Goal: Complete application form

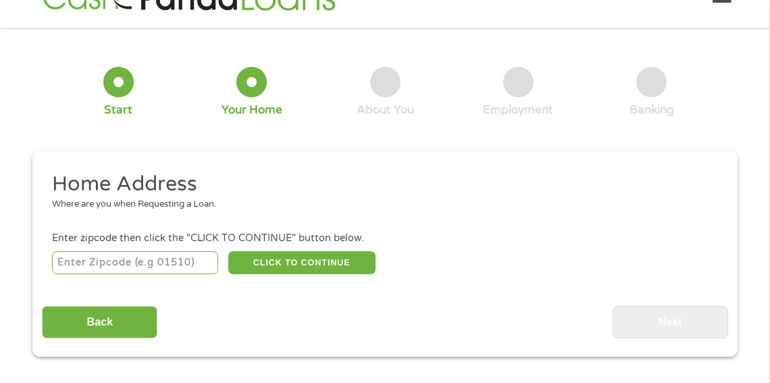
scroll to position [203, 0]
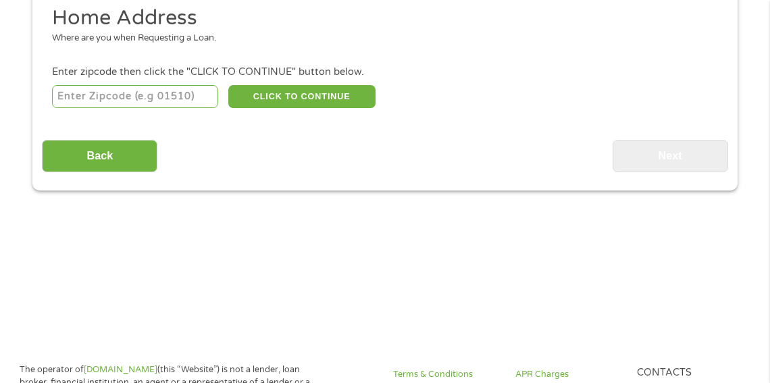
click at [149, 94] on input "number" at bounding box center [135, 96] width 167 height 23
type input "1"
type input "94578"
click at [296, 88] on button "CLICK TO CONTINUE" at bounding box center [301, 96] width 147 height 23
type input "94578"
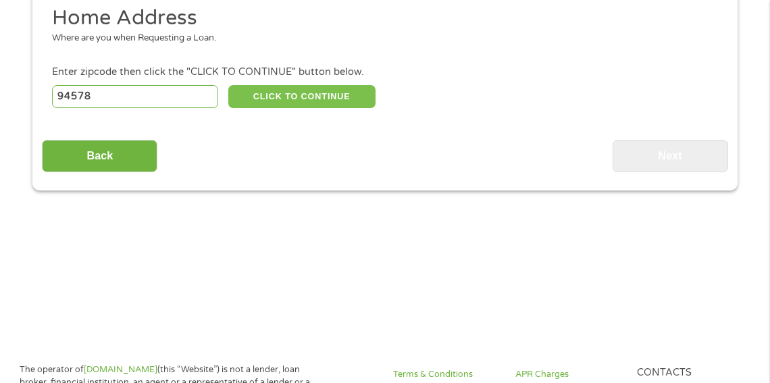
type input "San Leandro"
select select "[US_STATE]"
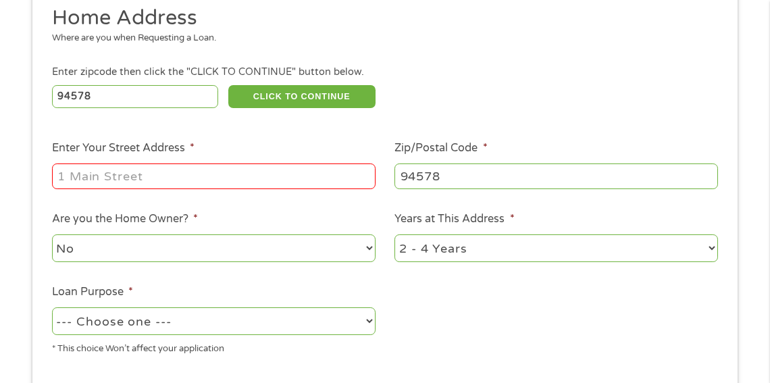
click at [205, 179] on input "Enter Your Street Address *" at bounding box center [214, 176] width 324 height 26
type input "[STREET_ADDRESS]"
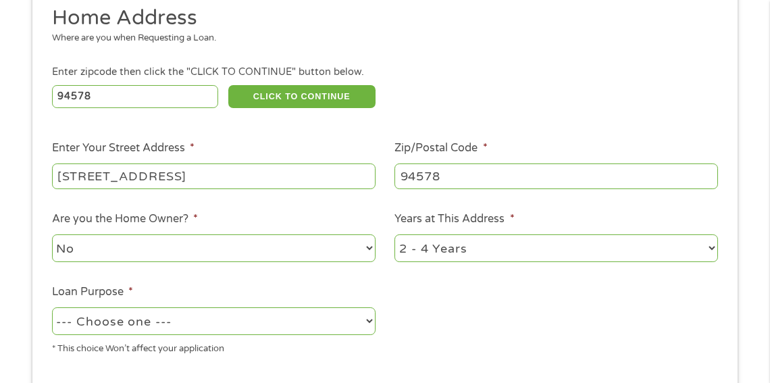
click at [267, 236] on select "No Yes" at bounding box center [214, 248] width 324 height 28
click at [52, 234] on select "No Yes" at bounding box center [214, 248] width 324 height 28
click at [479, 240] on select "1 Year or less 1 - 2 Years 2 - 4 Years Over 4 Years" at bounding box center [556, 248] width 324 height 28
click at [394, 234] on select "1 Year or less 1 - 2 Years 2 - 4 Years Over 4 Years" at bounding box center [556, 248] width 324 height 28
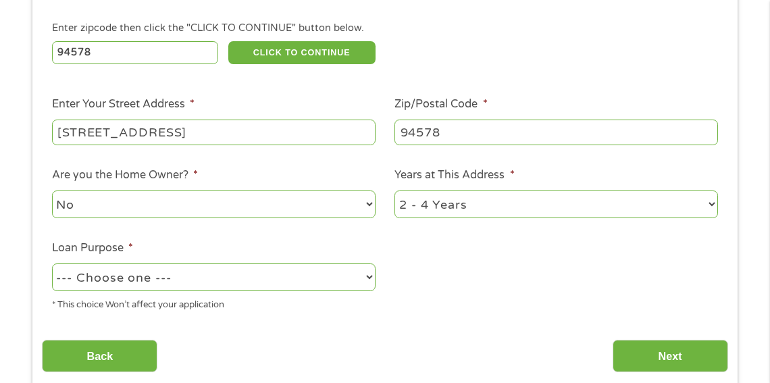
scroll to position [270, 0]
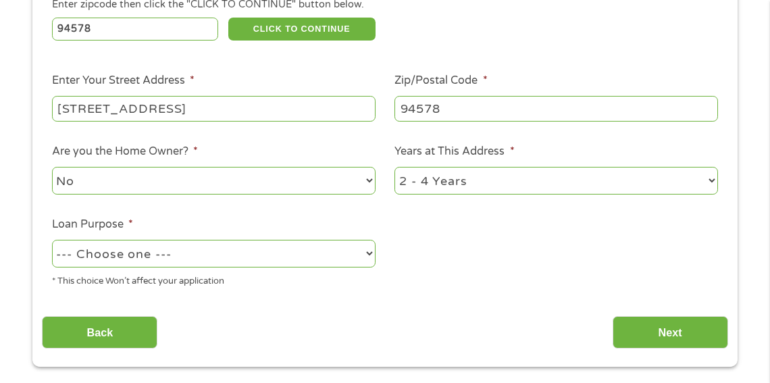
click at [290, 241] on select "--- Choose one --- Pay Bills Debt Consolidation Home Improvement Major Purchase…" at bounding box center [214, 254] width 324 height 28
select select "shorttermcash"
click at [52, 240] on select "--- Choose one --- Pay Bills Debt Consolidation Home Improvement Major Purchase…" at bounding box center [214, 254] width 324 height 28
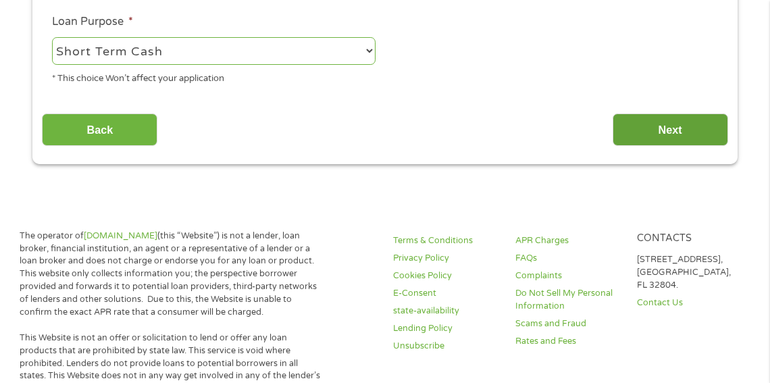
click at [669, 122] on input "Next" at bounding box center [670, 129] width 115 height 33
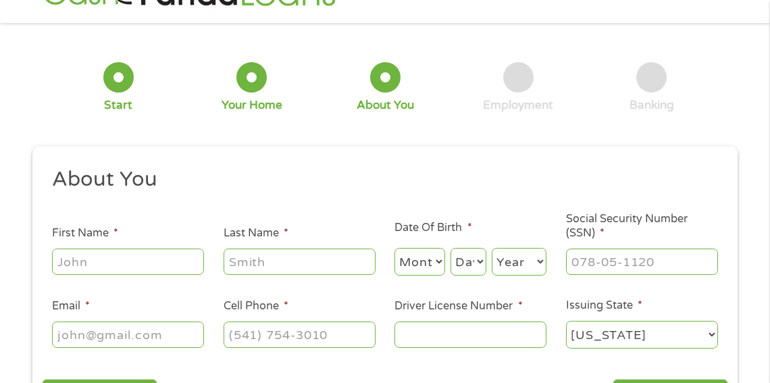
scroll to position [0, 0]
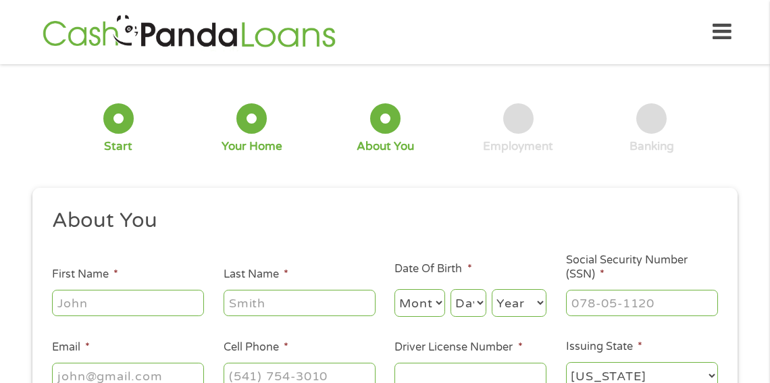
click at [151, 297] on input "First Name *" at bounding box center [128, 303] width 152 height 26
type input "[PERSON_NAME]"
select select "5"
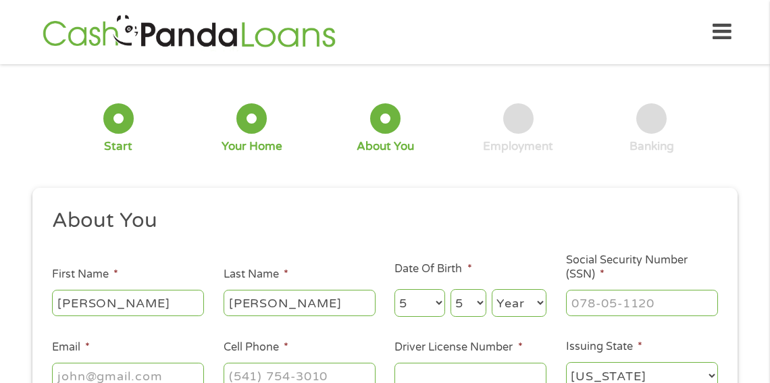
select select "1997"
type input "[EMAIL_ADDRESS][DOMAIN_NAME]"
type input "[PHONE_NUMBER]"
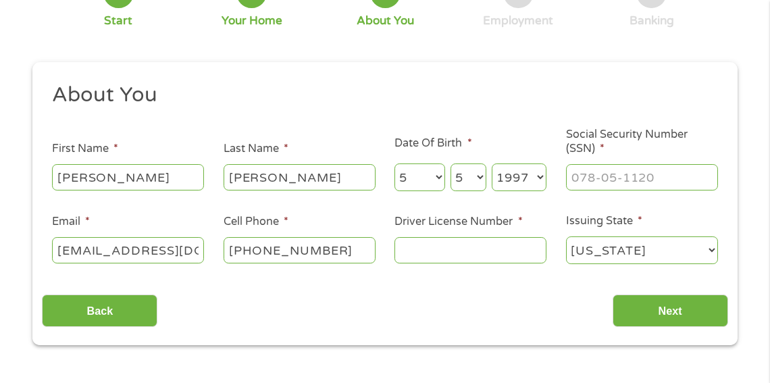
scroll to position [135, 0]
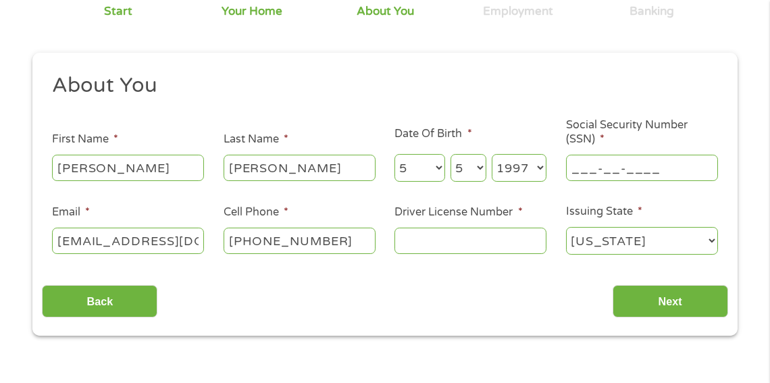
click at [600, 157] on input "___-__-____" at bounding box center [642, 168] width 152 height 26
type input "622-96-6111"
click at [496, 233] on input "Driver License Number *" at bounding box center [470, 241] width 152 height 26
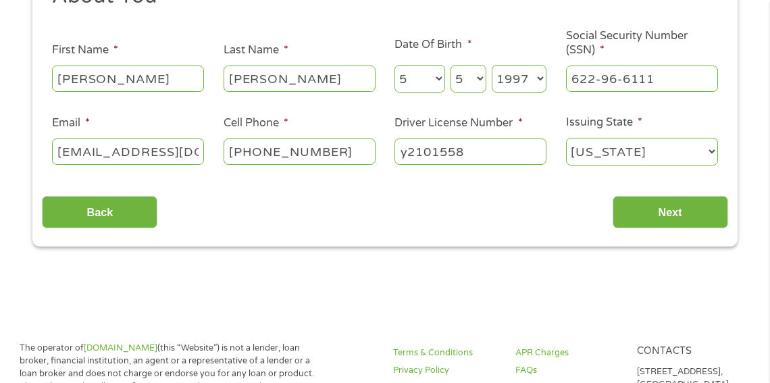
scroll to position [270, 0]
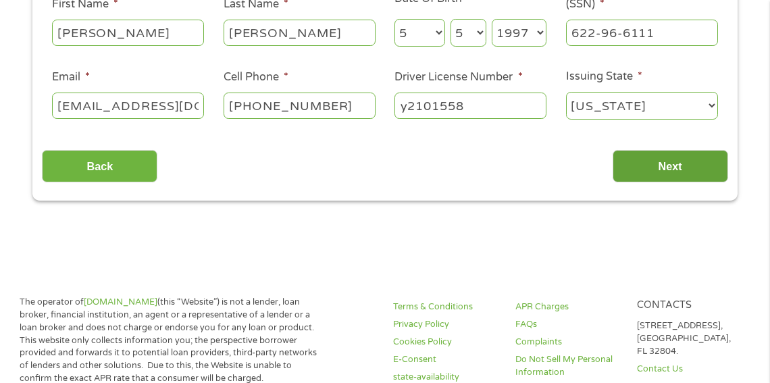
type input "y2101558"
click at [659, 159] on input "Next" at bounding box center [670, 166] width 115 height 33
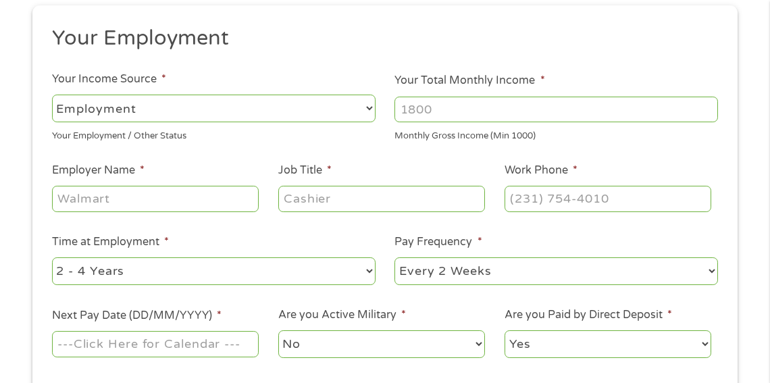
scroll to position [203, 0]
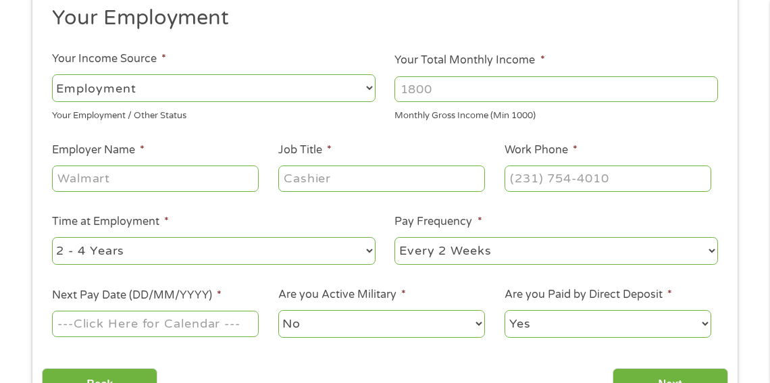
click at [471, 76] on input "Your Total Monthly Income *" at bounding box center [556, 89] width 324 height 26
click at [171, 80] on select "--- Choose one --- Employment [DEMOGRAPHIC_DATA] Benefits" at bounding box center [214, 88] width 324 height 28
click at [52, 74] on select "--- Choose one --- Employment [DEMOGRAPHIC_DATA] Benefits" at bounding box center [214, 88] width 324 height 28
click at [411, 76] on input "Your Total Monthly Income *" at bounding box center [556, 89] width 324 height 26
type input "1"
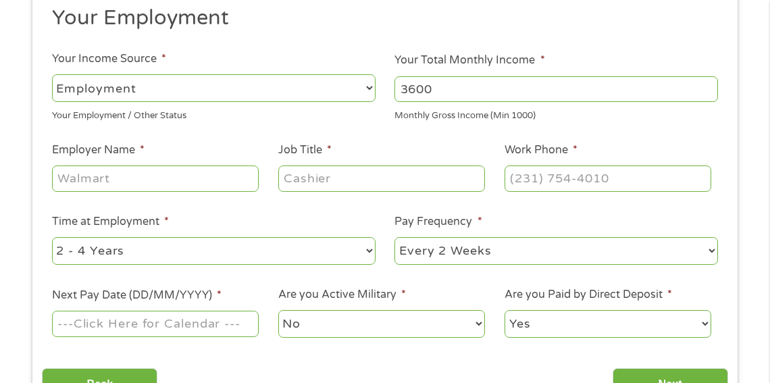
type input "3600"
click at [115, 151] on li "Employer Name *" at bounding box center [155, 168] width 226 height 52
click at [109, 174] on input "Employer Name *" at bounding box center [155, 178] width 207 height 26
type input "[GEOGRAPHIC_DATA]"
type input "Billing Technician"
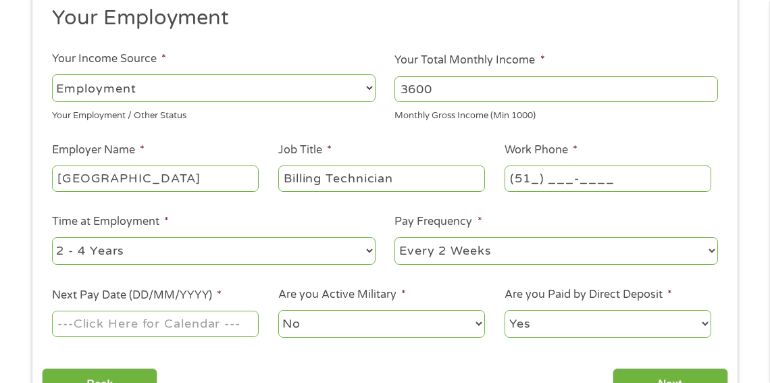
type input "(510) ___-____"
type input "[PHONE_NUMBER]"
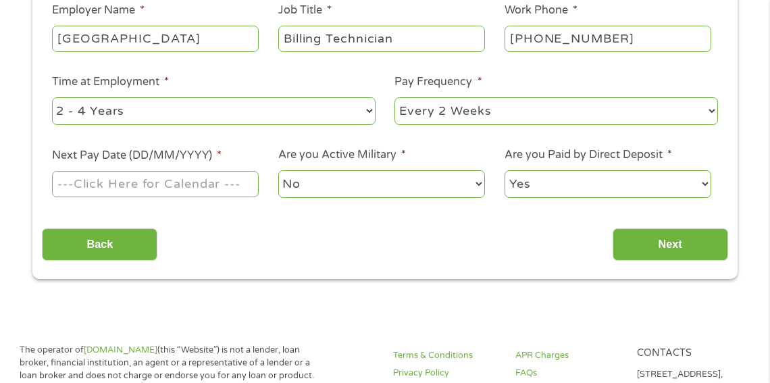
scroll to position [270, 0]
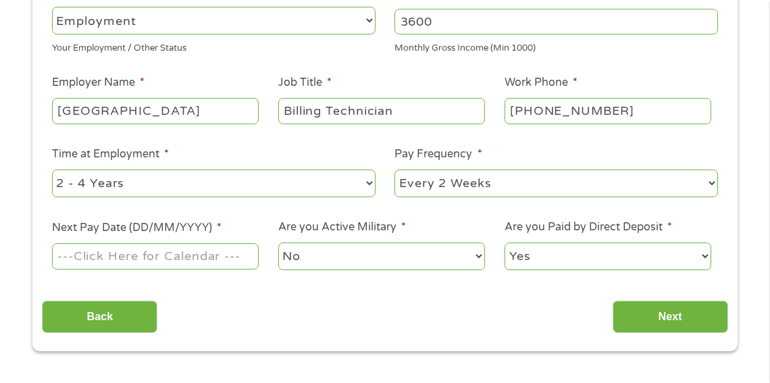
click at [182, 172] on select "--- Choose one --- 1 Year or less 1 - 2 Years 2 - 4 Years Over 4 Years" at bounding box center [214, 184] width 324 height 28
click at [52, 170] on select "--- Choose one --- 1 Year or less 1 - 2 Years 2 - 4 Years Over 4 Years" at bounding box center [214, 184] width 324 height 28
click at [550, 178] on select "--- Choose one --- Every 2 Weeks Every Week Monthly Semi-Monthly" at bounding box center [556, 184] width 324 height 28
select select "semimonthly"
click at [394, 170] on select "--- Choose one --- Every 2 Weeks Every Week Monthly Semi-Monthly" at bounding box center [556, 184] width 324 height 28
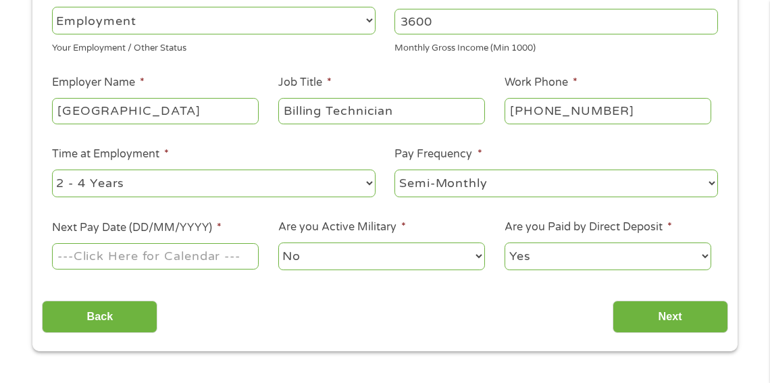
click at [144, 249] on input "Next Pay Date (DD/MM/YYYY) *" at bounding box center [155, 256] width 207 height 26
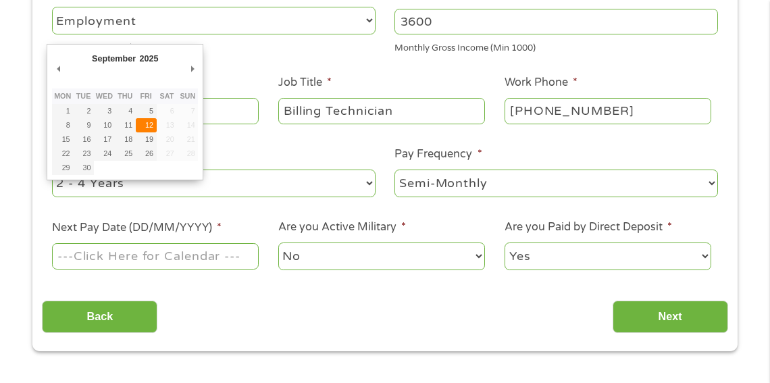
type input "[DATE]"
click at [176, 247] on input "[DATE]" at bounding box center [155, 256] width 207 height 26
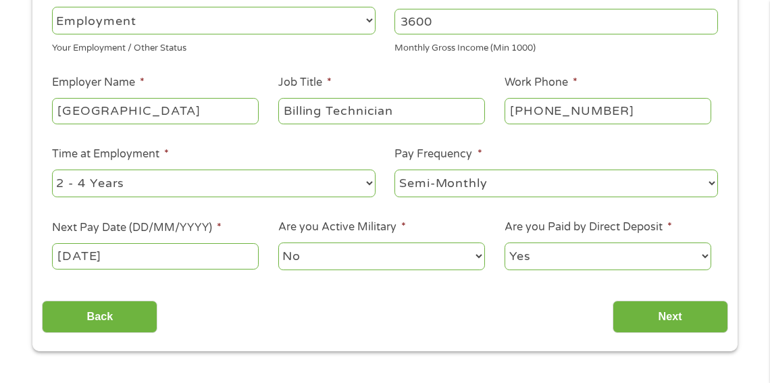
click at [318, 253] on select "No Yes" at bounding box center [381, 256] width 207 height 28
click at [278, 242] on select "No Yes" at bounding box center [381, 256] width 207 height 28
click at [611, 242] on select "Yes No" at bounding box center [608, 256] width 207 height 28
click at [505, 242] on select "Yes No" at bounding box center [608, 256] width 207 height 28
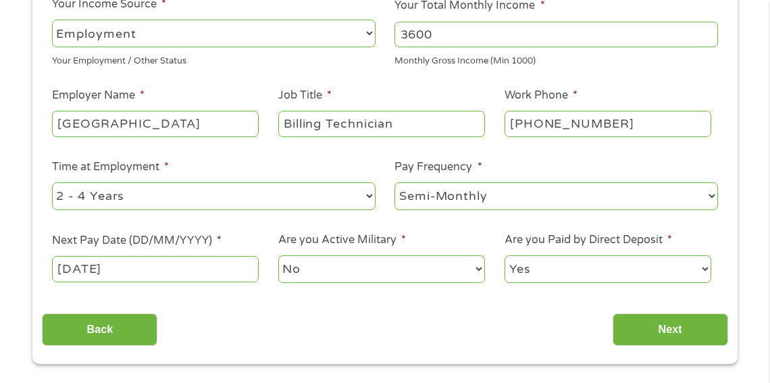
scroll to position [405, 0]
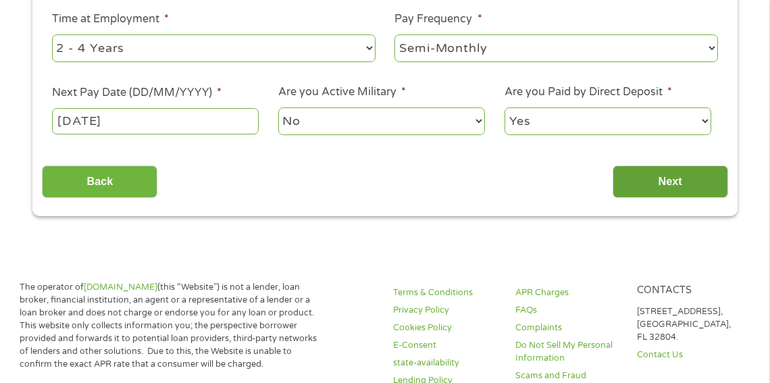
click at [693, 165] on input "Next" at bounding box center [670, 181] width 115 height 33
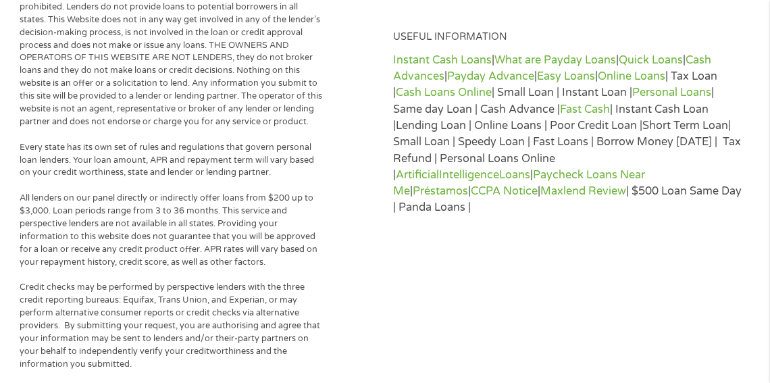
scroll to position [1148, 0]
